Goal: Task Accomplishment & Management: Complete application form

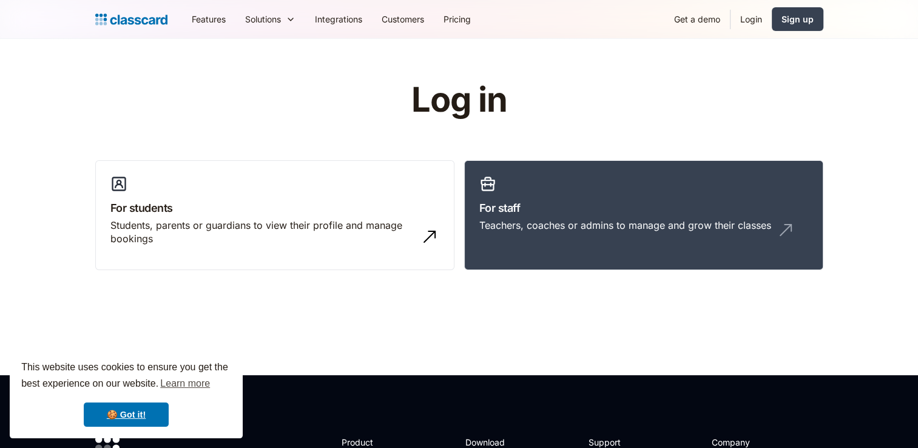
click at [750, 21] on link "Login" at bounding box center [751, 18] width 41 height 27
click at [711, 20] on link "Get a demo" at bounding box center [698, 18] width 66 height 27
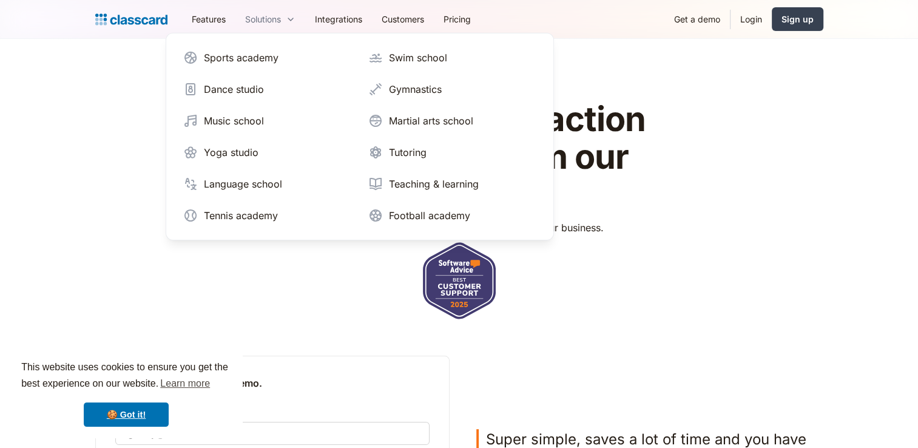
click at [302, 23] on div "Solutions" at bounding box center [270, 18] width 70 height 27
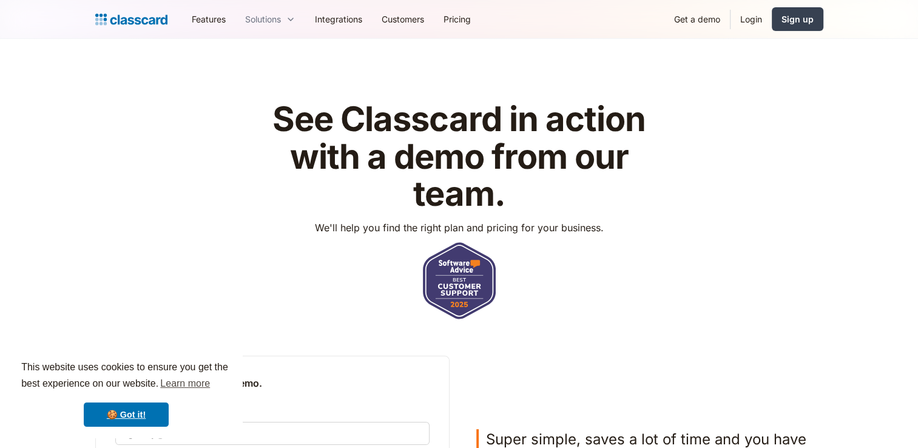
click at [288, 15] on icon at bounding box center [291, 19] width 10 height 12
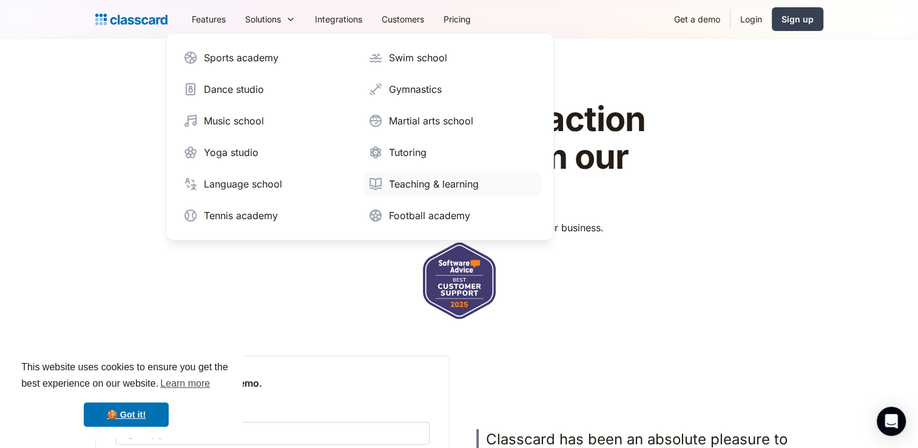
click at [399, 186] on div "Teaching & learning" at bounding box center [434, 184] width 90 height 15
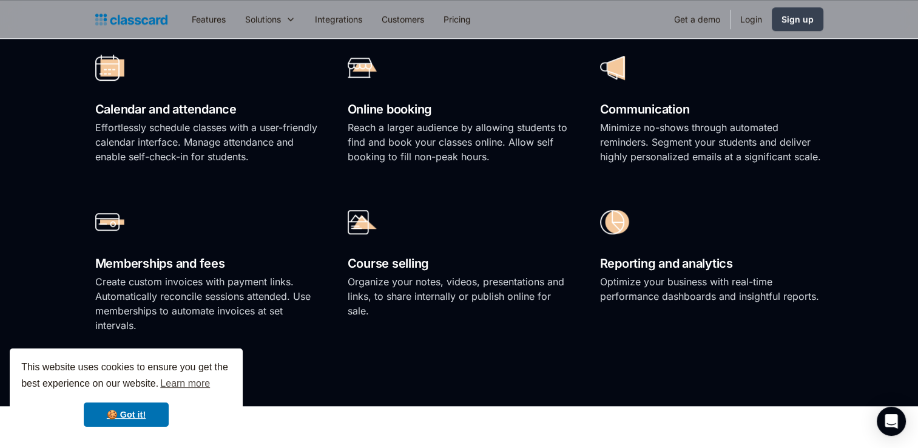
scroll to position [789, 0]
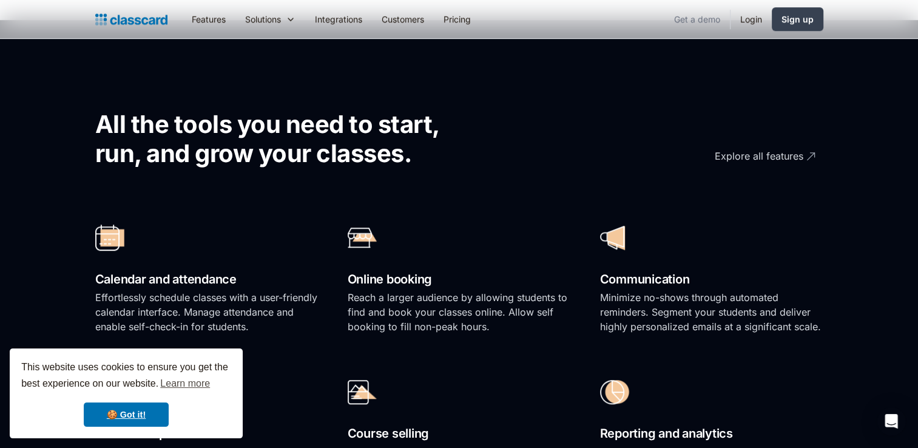
click at [687, 21] on link "Get a demo" at bounding box center [698, 18] width 66 height 27
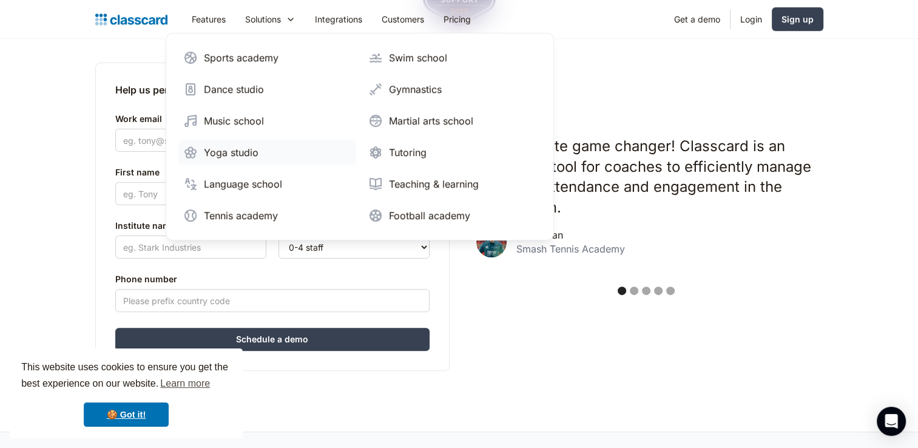
scroll to position [303, 0]
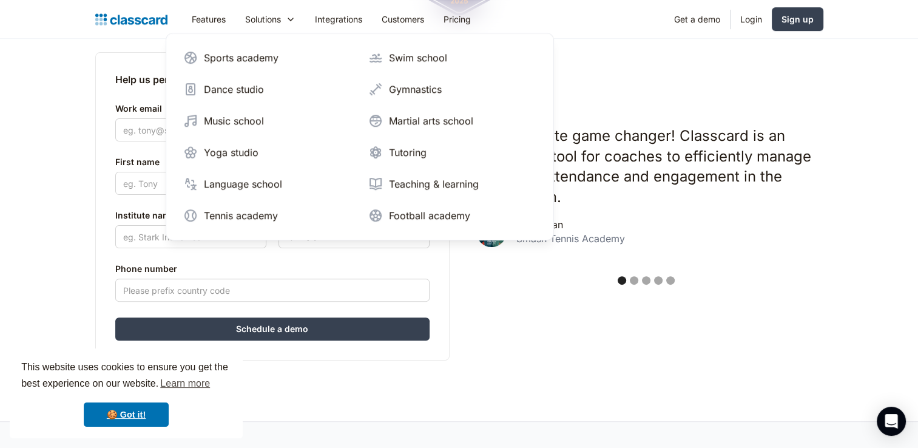
click at [772, 203] on p "An absolute game changer! Classcard is an excellent tool for coaches to efficie…" at bounding box center [651, 166] width 330 height 81
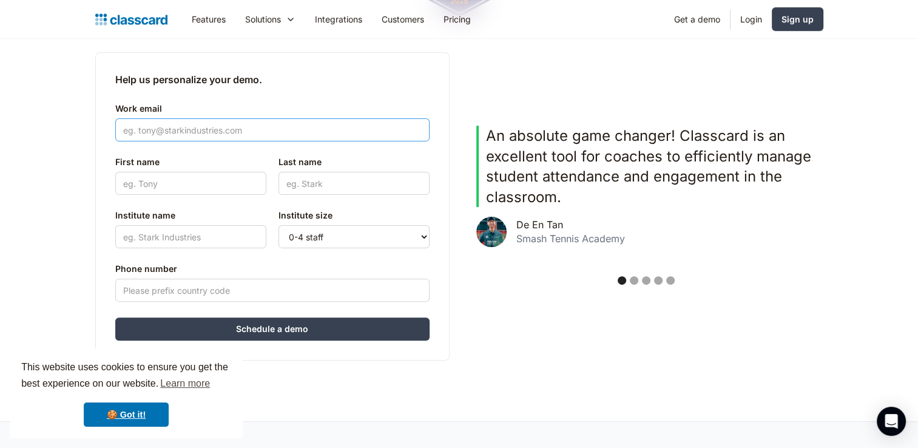
click at [233, 126] on input "Work email" at bounding box center [272, 129] width 314 height 23
type input "sahar.s.harb@gmail.com"
type input "Sahar"
type input "Harb"
type input "599997877"
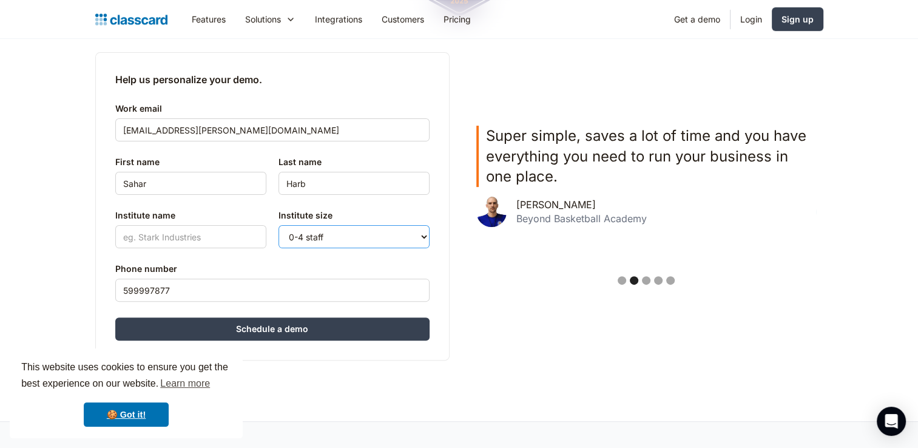
click at [421, 232] on select "0-4 staff 5-10 staff 11-25 staff 26-50 staff 51-100 staff 101+ staff" at bounding box center [354, 236] width 151 height 23
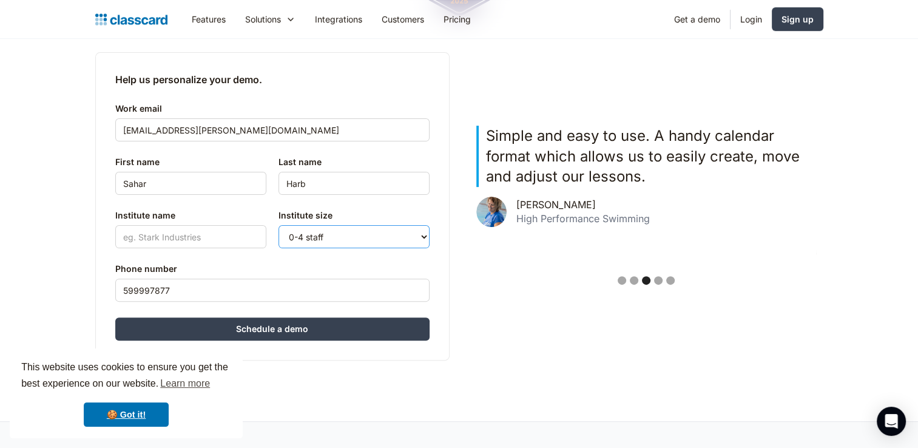
select select "5-10"
click at [279, 225] on select "0-4 staff 5-10 staff 11-25 staff 26-50 staff 51-100 staff 101+ staff" at bounding box center [354, 236] width 151 height 23
click at [180, 236] on input "Institute name" at bounding box center [190, 236] width 151 height 23
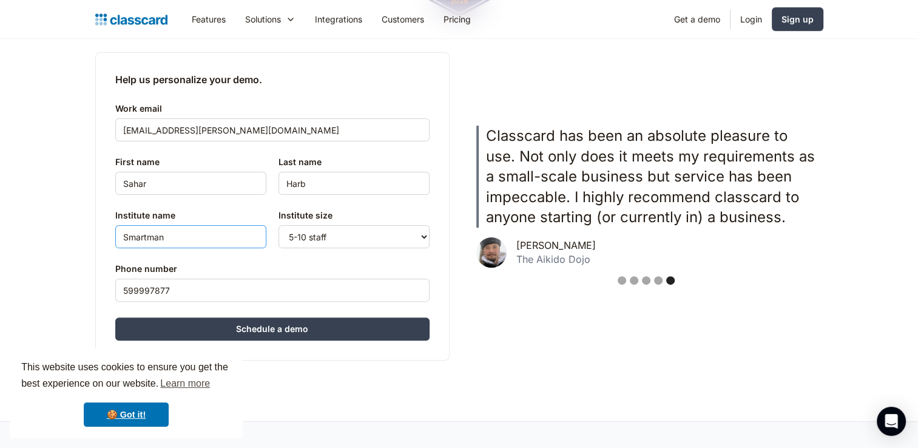
type input "Smartman"
click at [120, 293] on input "599997877" at bounding box center [272, 290] width 314 height 23
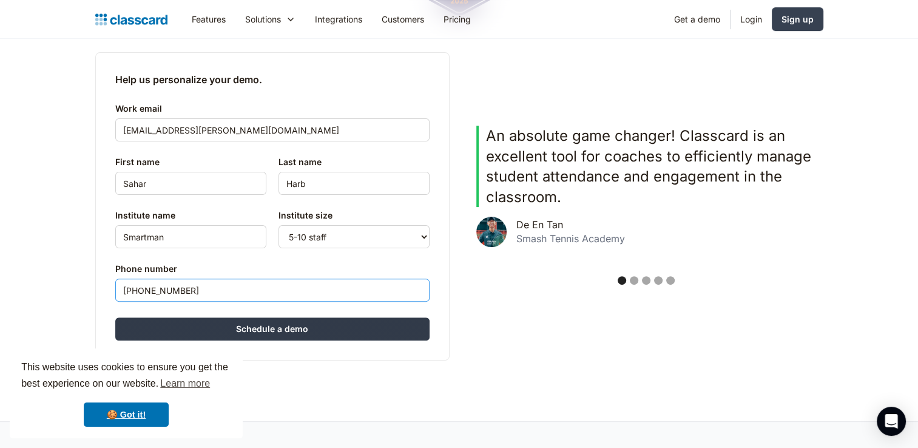
type input "+995599997877"
click at [303, 328] on input "Schedule a demo" at bounding box center [272, 328] width 314 height 23
type input "Hang in there..."
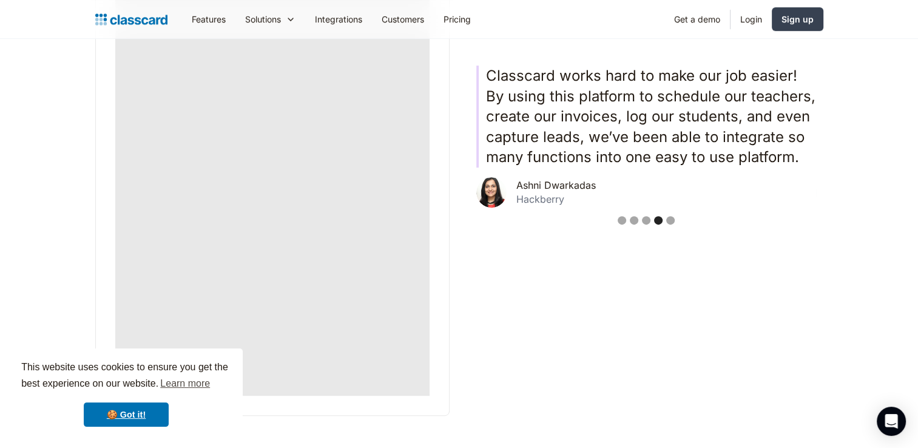
scroll to position [461, 0]
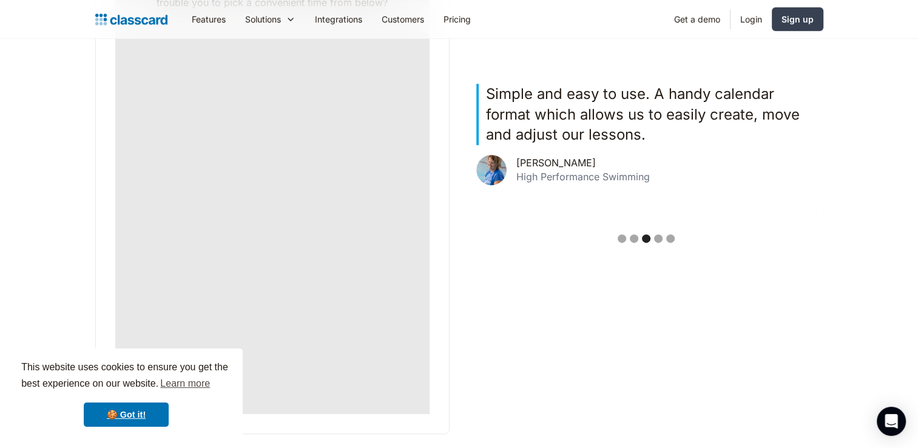
click at [427, 307] on div "Thank you 🙌 ‍ We will get in touch soon. In case you have a minute, can we trou…" at bounding box center [272, 176] width 314 height 475
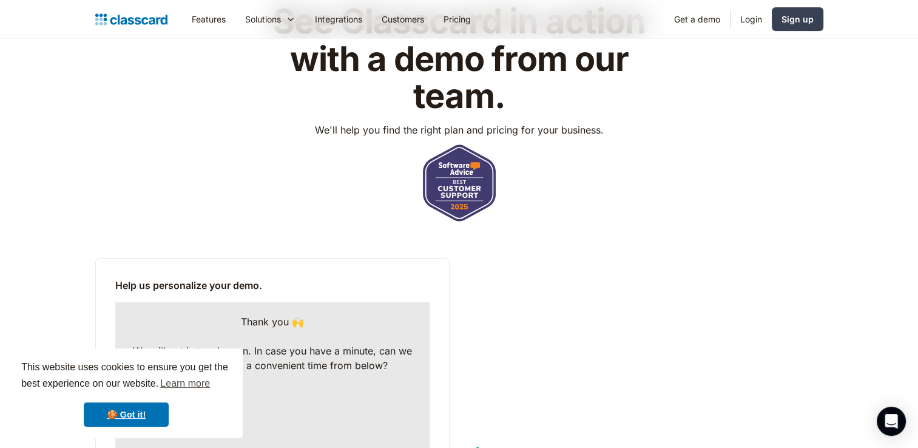
scroll to position [0, 0]
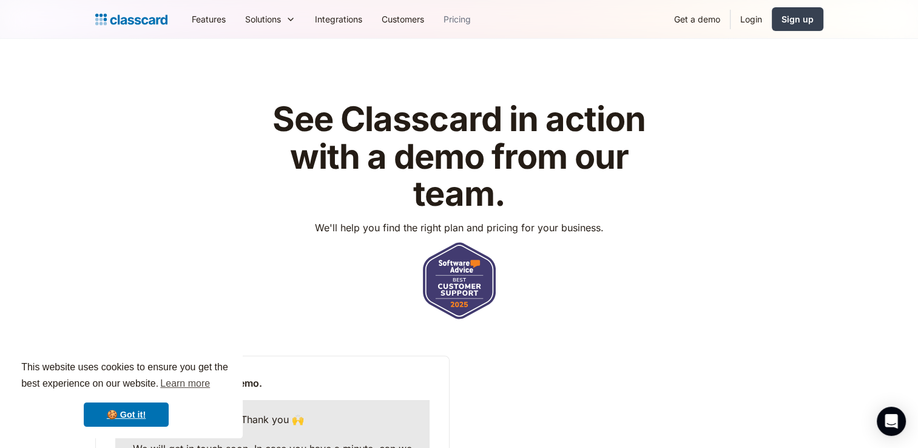
click at [465, 18] on link "Pricing" at bounding box center [457, 18] width 47 height 27
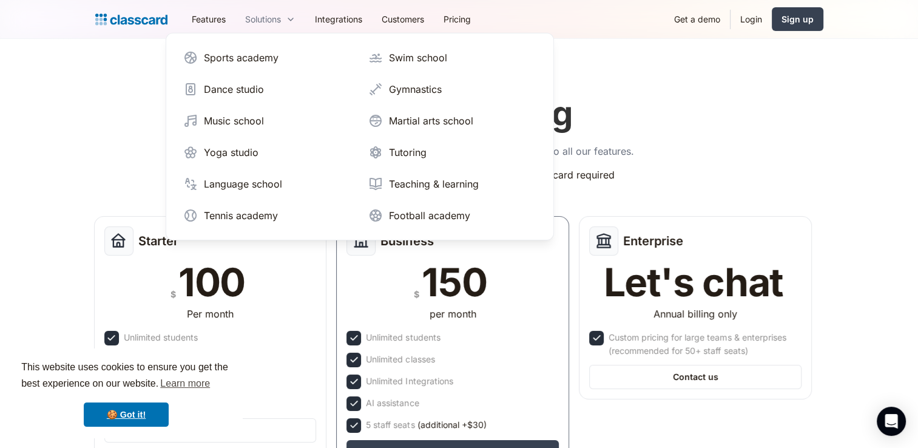
click at [269, 23] on div "Solutions" at bounding box center [263, 19] width 36 height 13
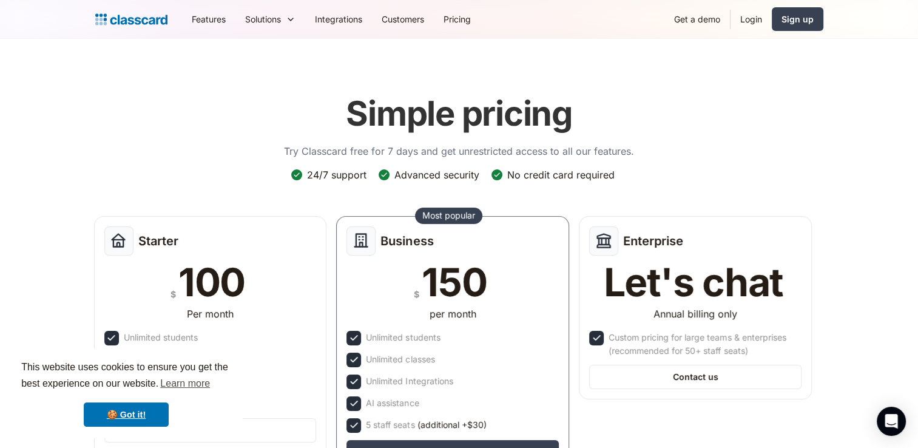
scroll to position [61, 0]
